Goal: Information Seeking & Learning: Find specific page/section

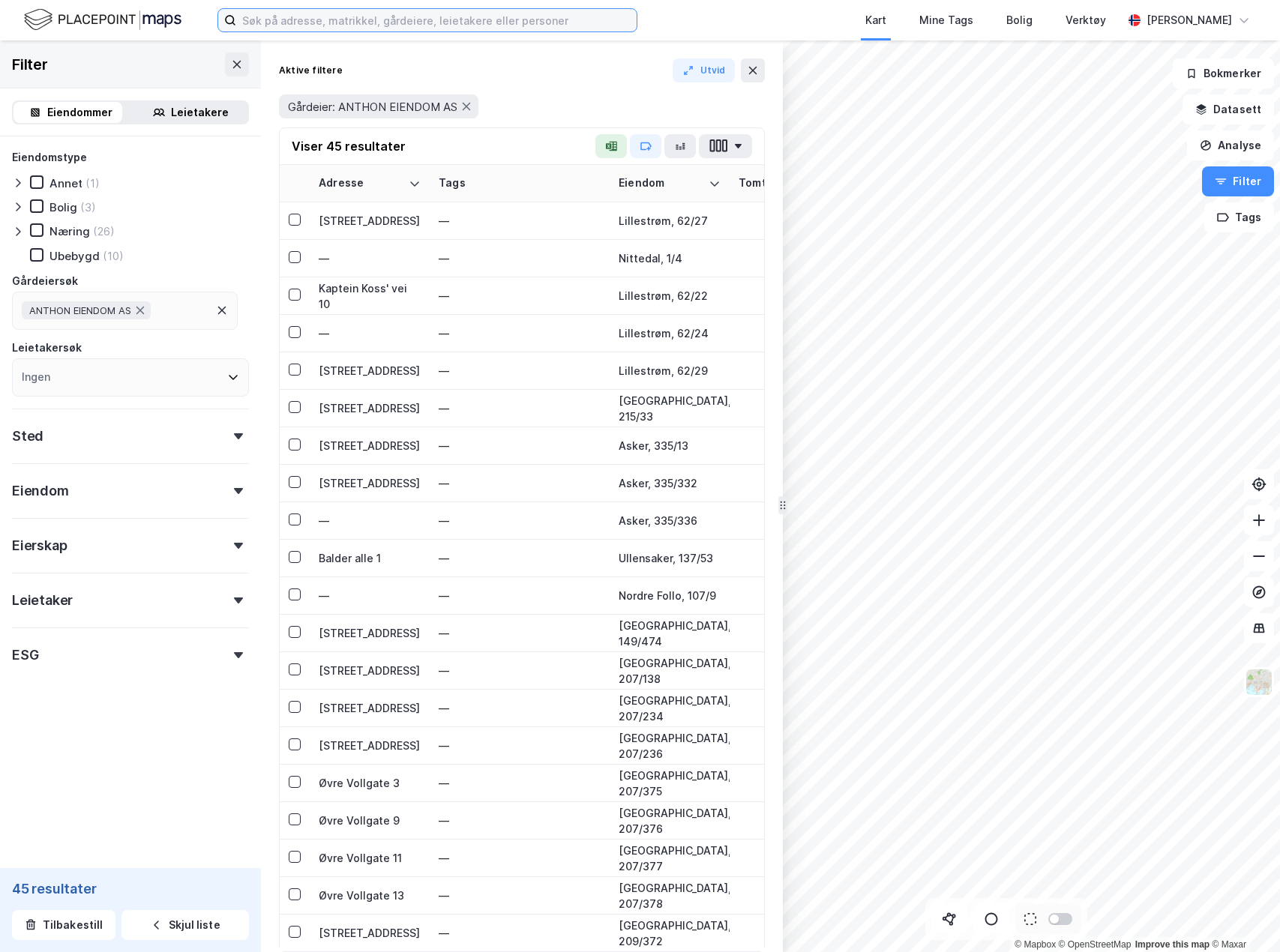
click at [349, 14] on input at bounding box center [436, 20] width 401 height 22
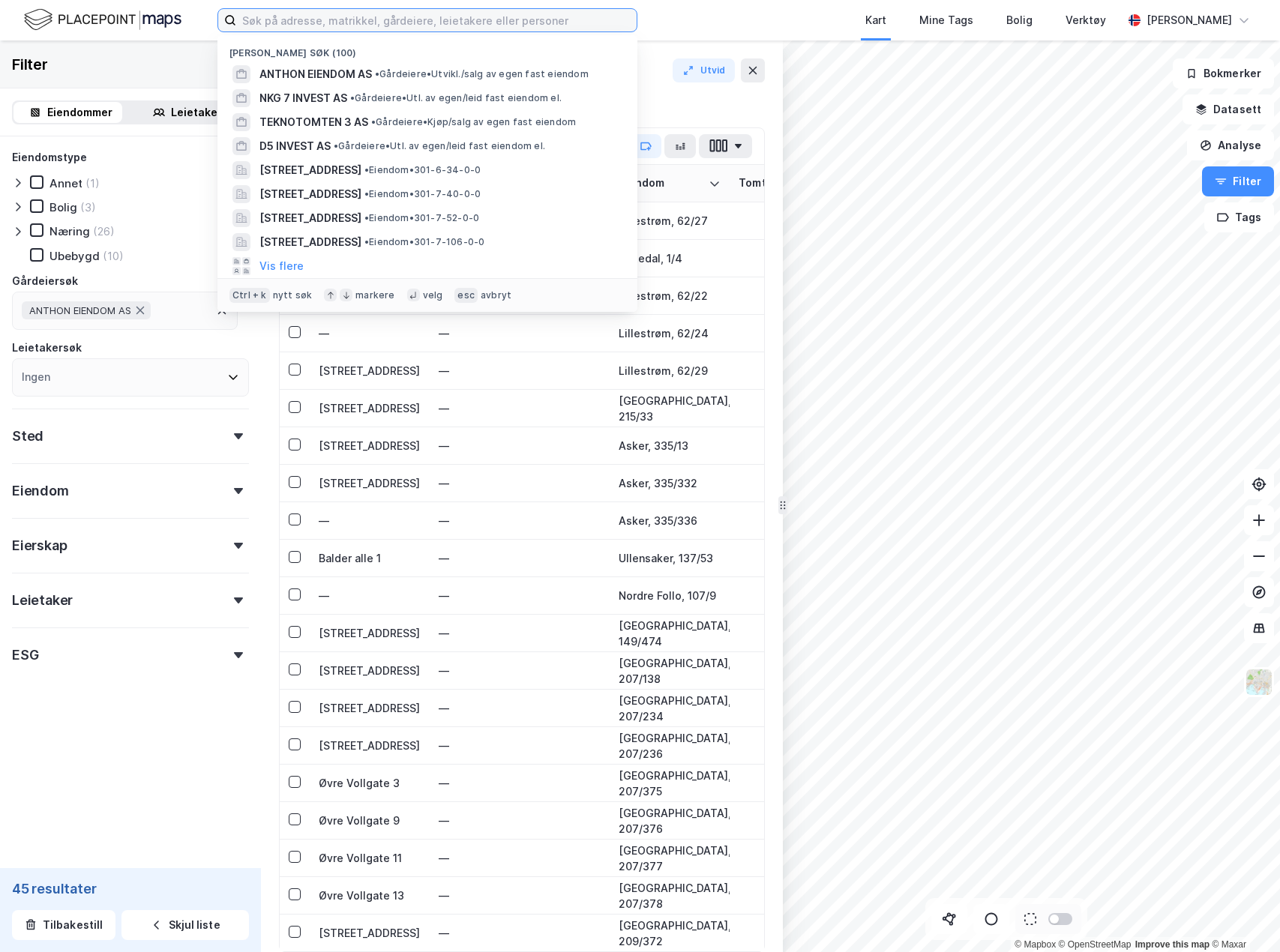
type input "d"
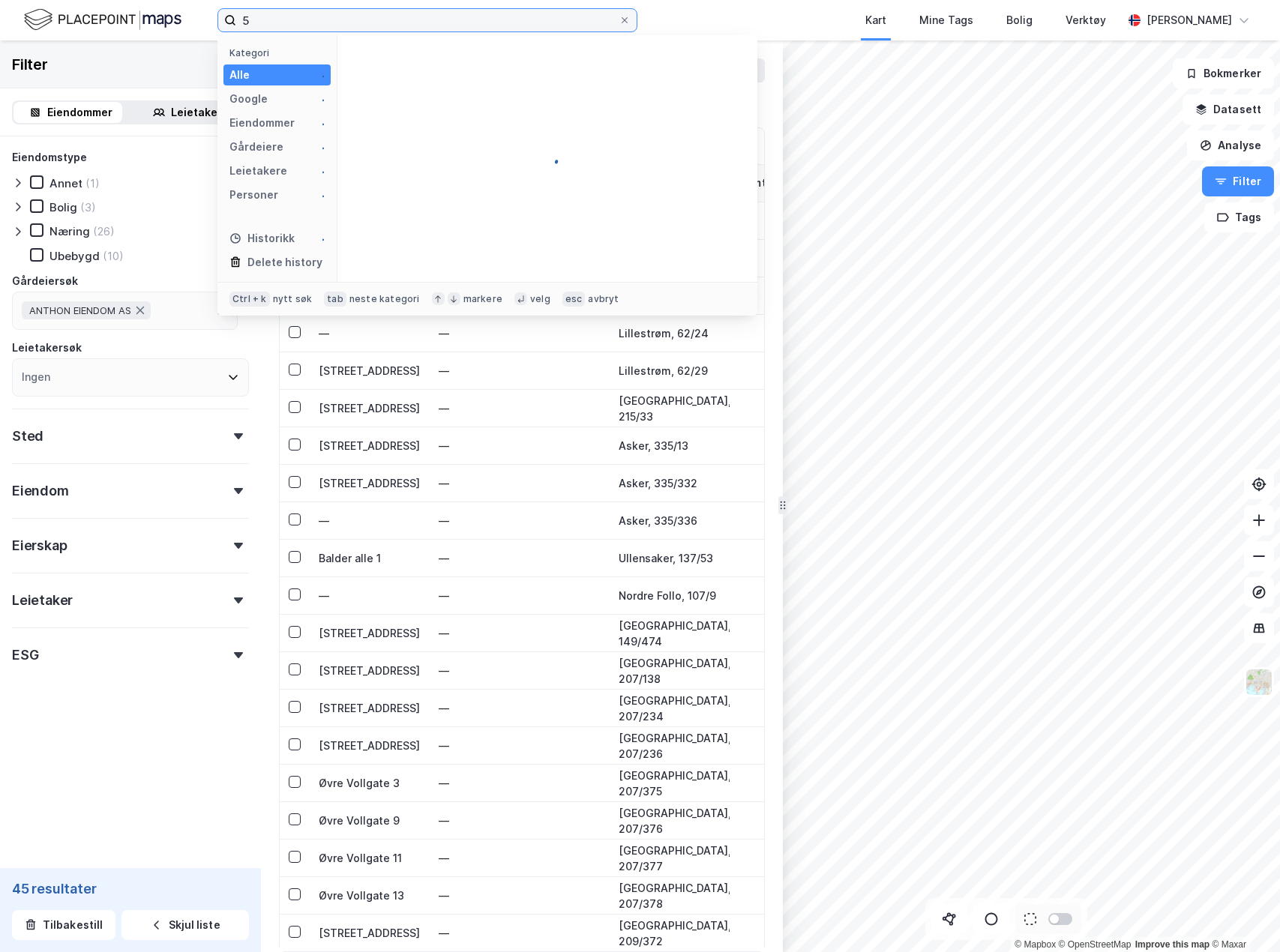
type input "5"
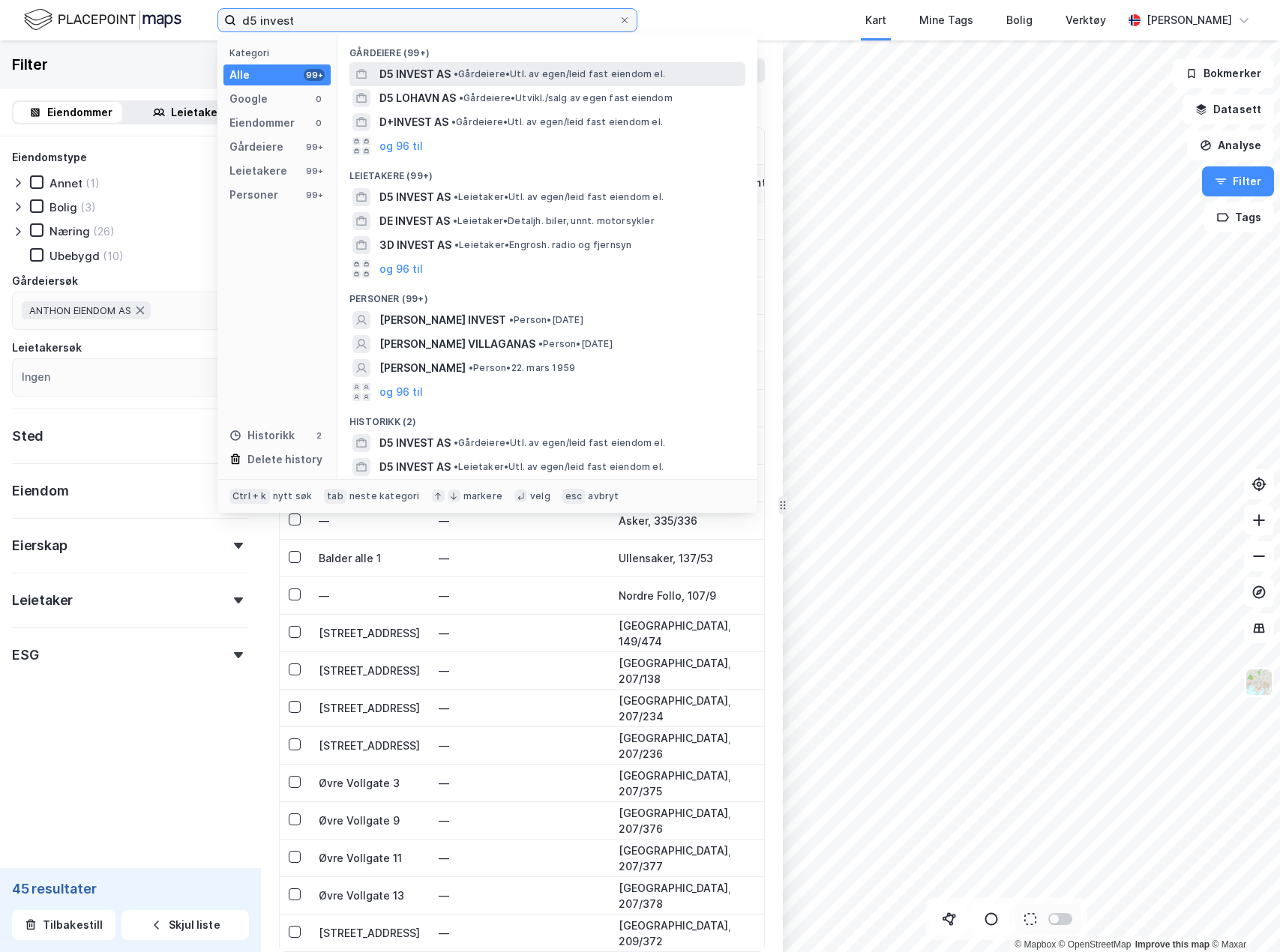
type input "d5 invest"
click at [507, 73] on span "• Gårdeiere • Utl. av egen/leid fast eiendom el." at bounding box center [559, 73] width 212 height 12
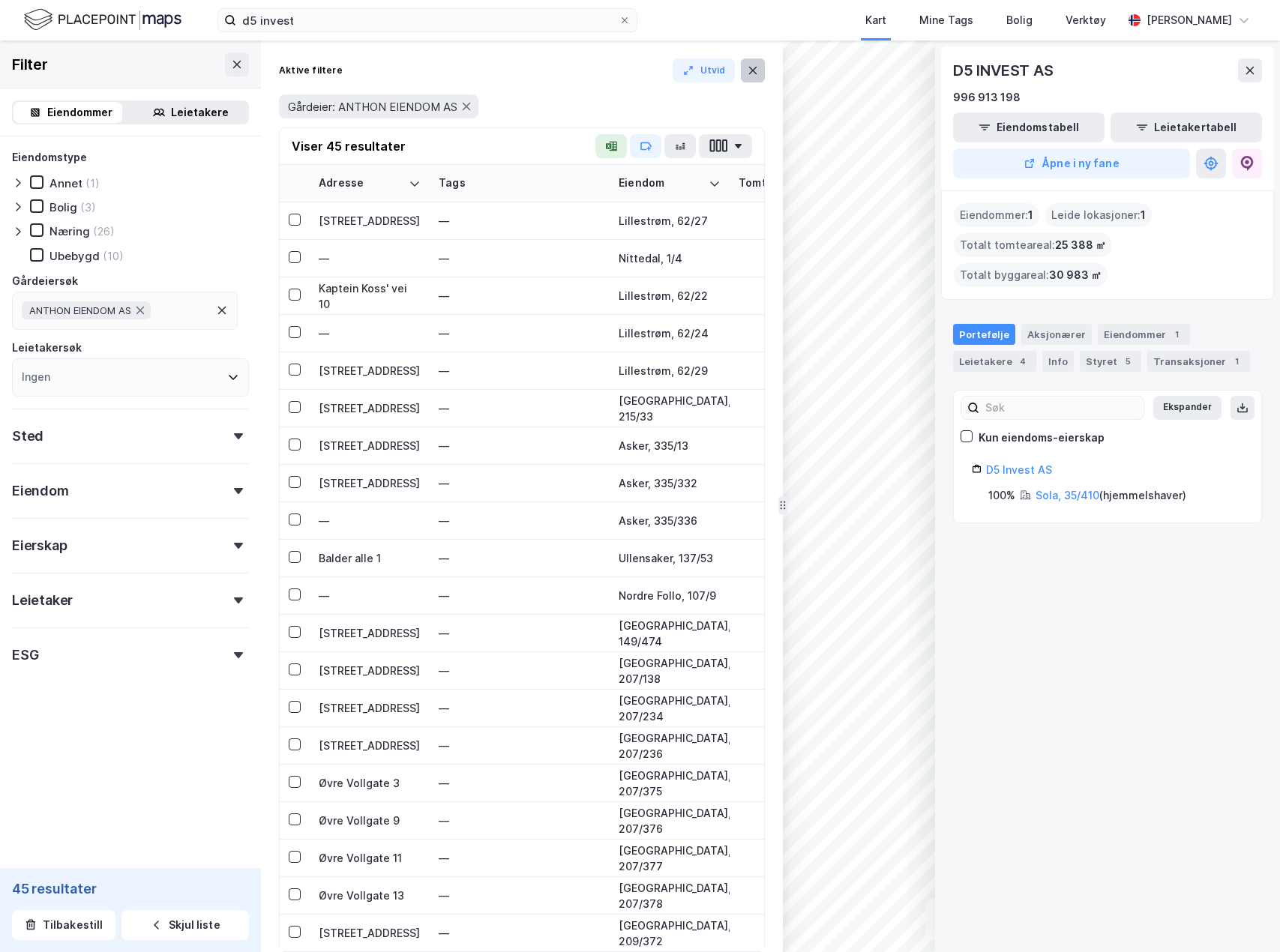
click at [745, 74] on button at bounding box center [752, 70] width 24 height 24
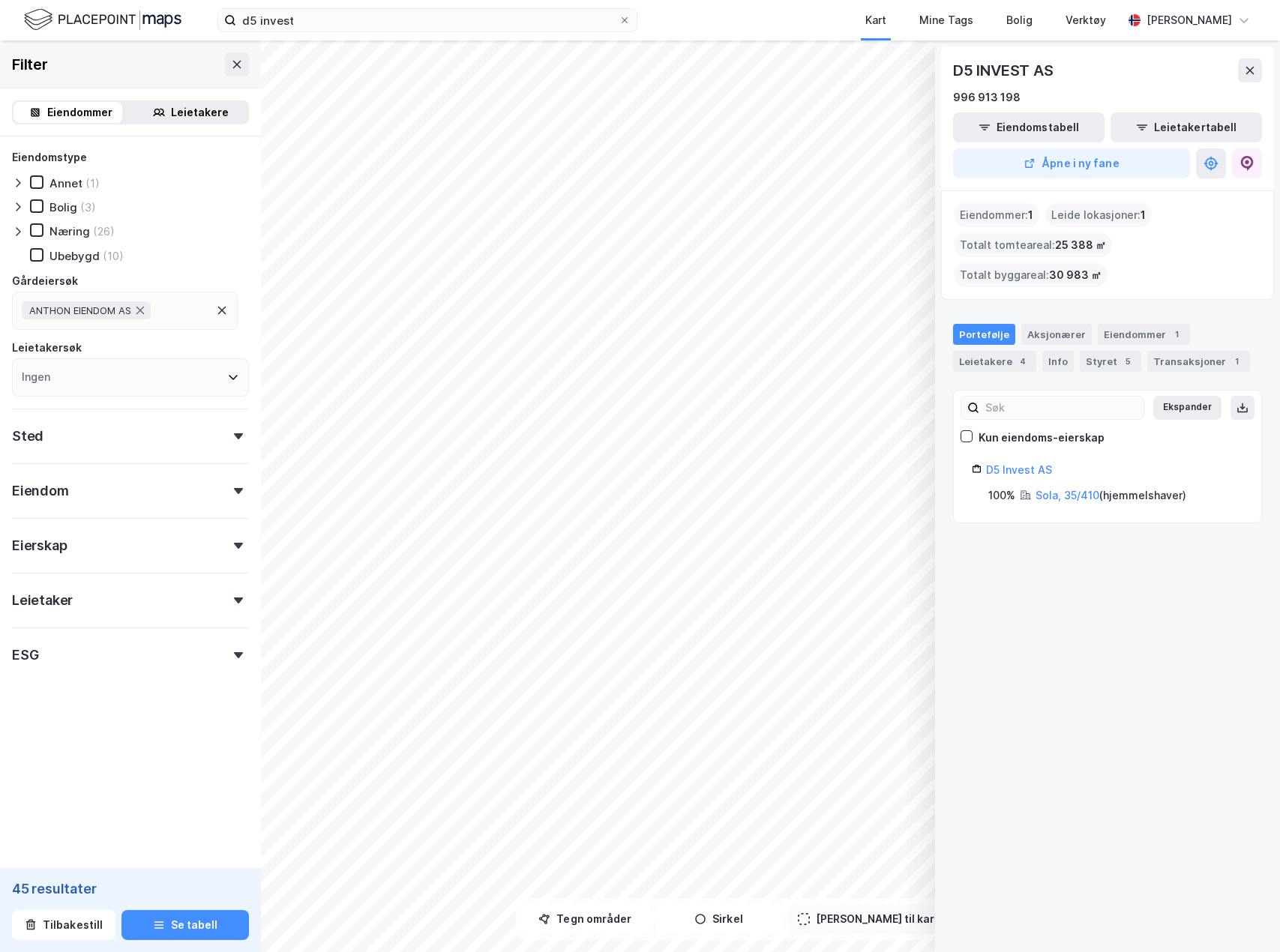
click at [1004, 216] on div "Eiendommer : 1" at bounding box center [996, 215] width 85 height 24
click at [1039, 124] on button "Eiendomstabell" at bounding box center [1029, 127] width 152 height 30
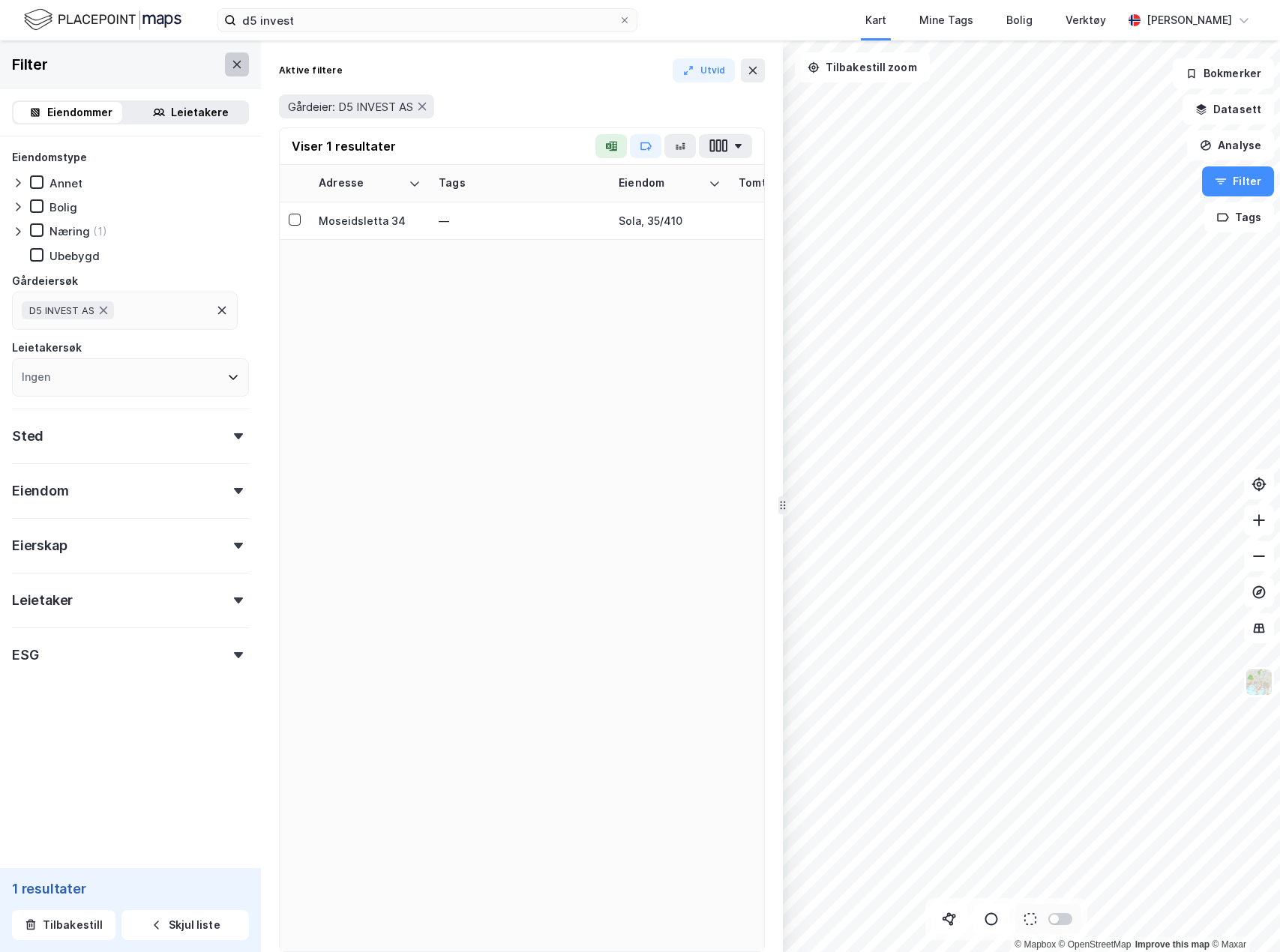
click at [225, 70] on button at bounding box center [237, 64] width 24 height 24
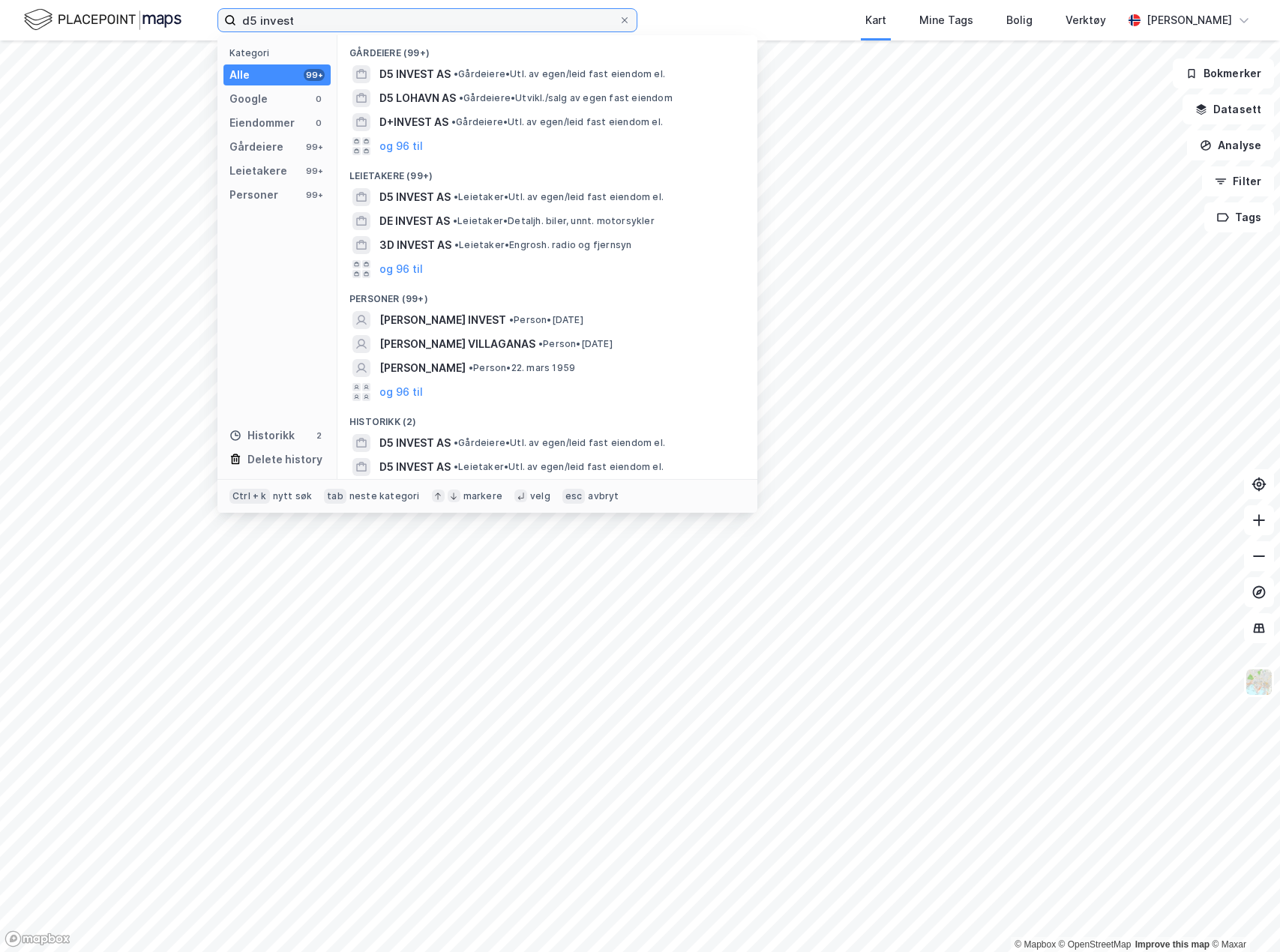
click at [512, 24] on input "d5 invest" at bounding box center [427, 20] width 382 height 22
click at [485, 71] on span "• Gårdeiere • Utl. av egen/leid fast eiendom el." at bounding box center [559, 73] width 212 height 12
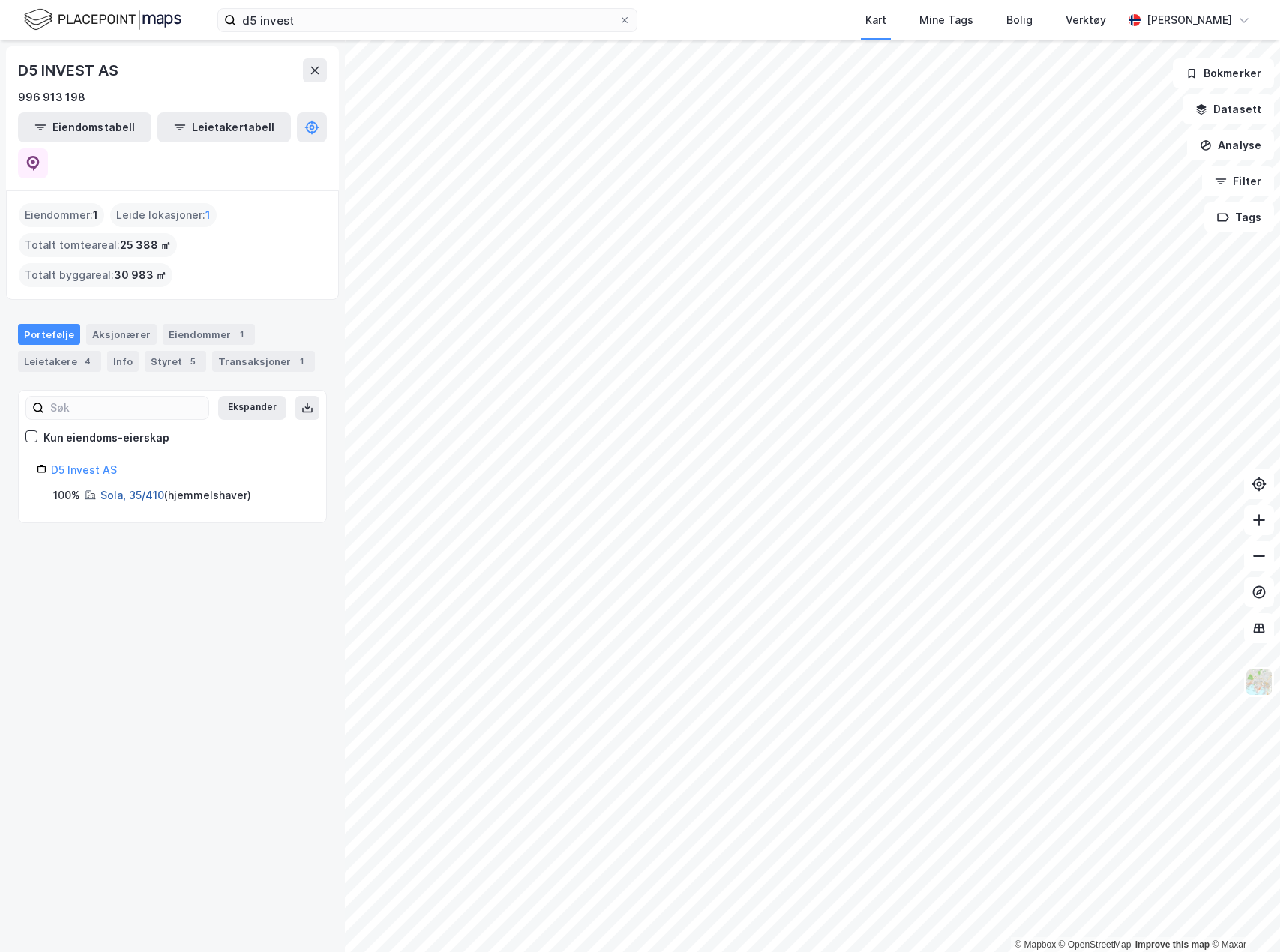
click at [128, 489] on link "Sola, 35/410" at bounding box center [132, 495] width 64 height 13
